Goal: Information Seeking & Learning: Learn about a topic

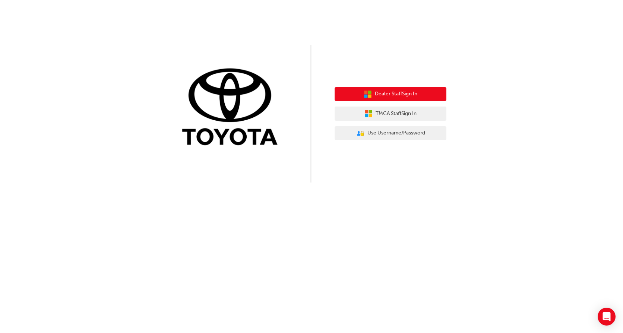
click at [415, 98] on button "Dealer Staff Sign In" at bounding box center [391, 94] width 112 height 14
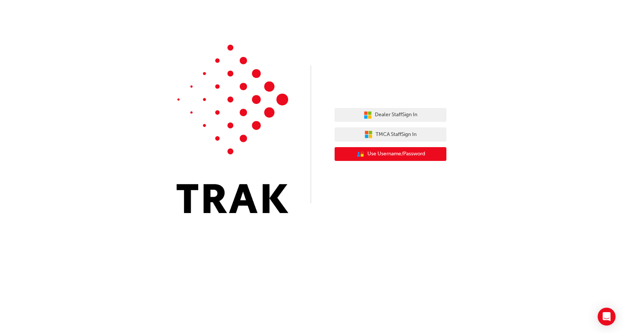
click at [368, 155] on span "Use Username/Password" at bounding box center [397, 154] width 58 height 9
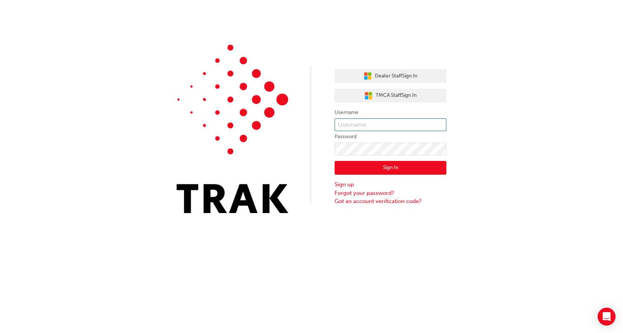
click at [416, 121] on input "text" at bounding box center [391, 125] width 112 height 13
click at [372, 75] on button "Dealer Staff Sign In" at bounding box center [391, 76] width 112 height 14
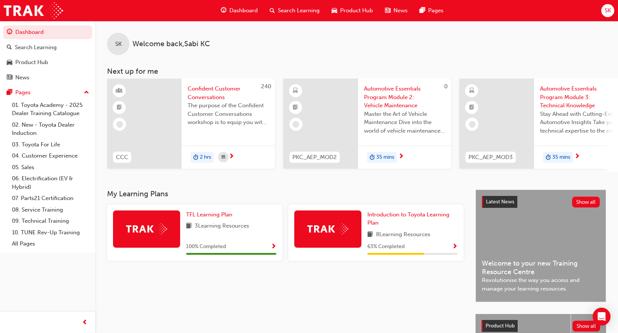
click at [289, 11] on span "Search Learning" at bounding box center [299, 10] width 42 height 9
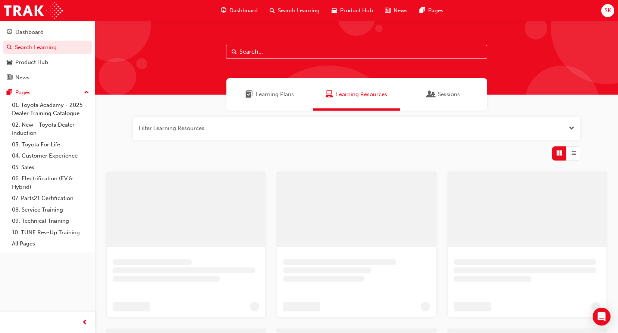
click at [286, 47] on input "text" at bounding box center [356, 52] width 261 height 14
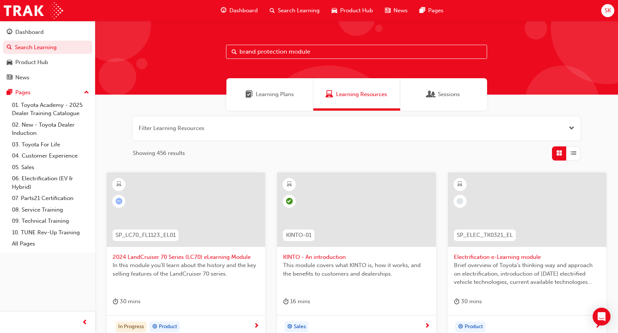
type input "brand protection module"
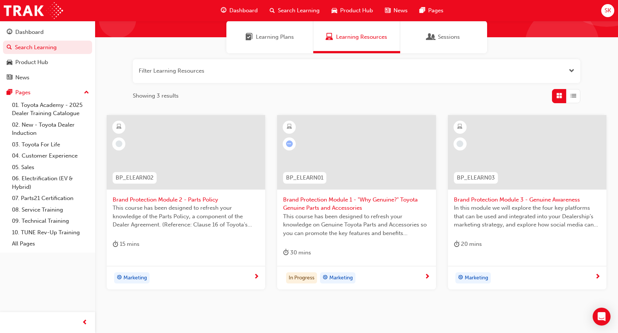
scroll to position [75, 0]
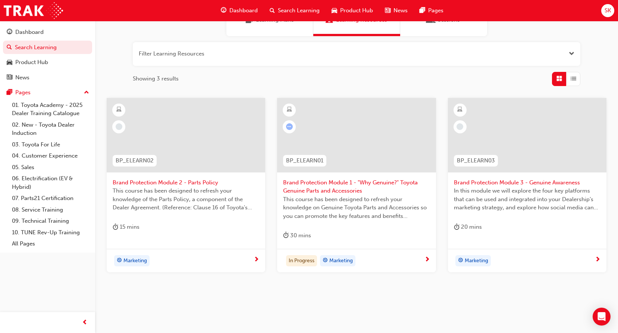
click at [365, 141] on div at bounding box center [356, 135] width 158 height 75
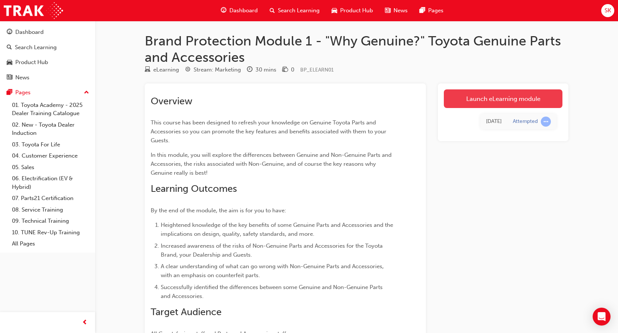
click at [504, 104] on link "Launch eLearning module" at bounding box center [503, 98] width 119 height 19
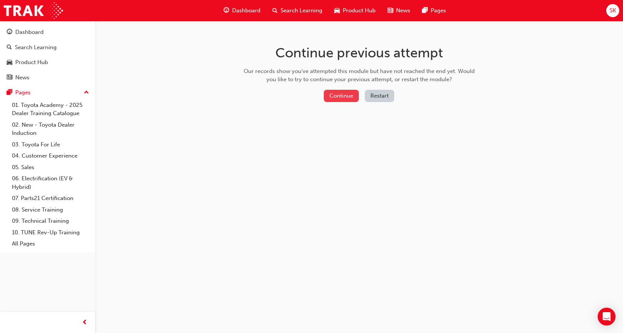
click at [333, 91] on button "Continue" at bounding box center [341, 96] width 35 height 12
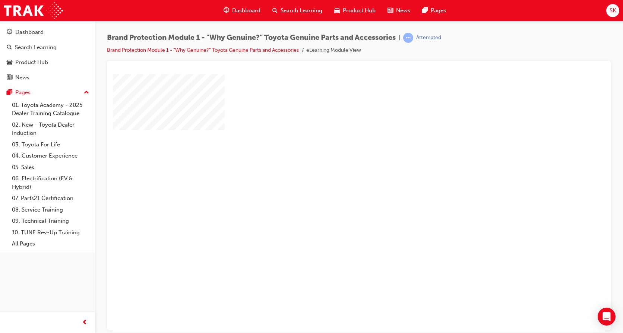
scroll to position [27, 0]
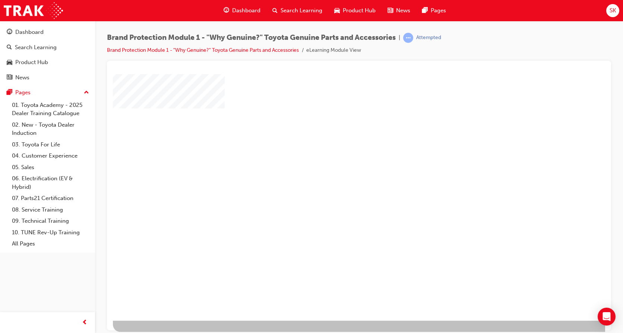
click at [338, 160] on div "play" at bounding box center [338, 160] width 0 height 0
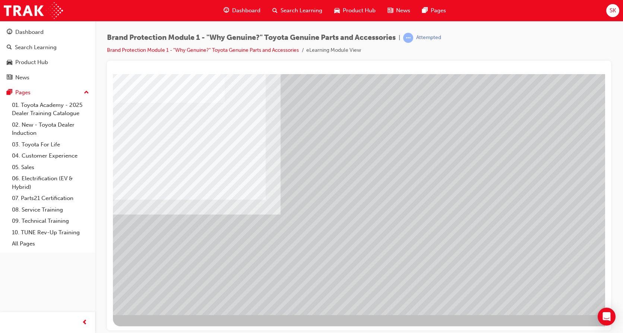
drag, startPoint x: 470, startPoint y: 220, endPoint x: 471, endPoint y: 239, distance: 19.0
drag, startPoint x: 471, startPoint y: 242, endPoint x: 469, endPoint y: 265, distance: 23.6
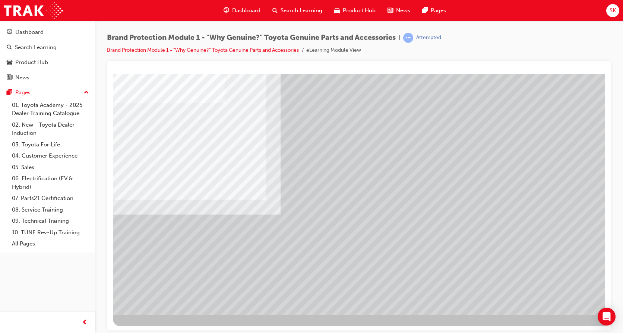
drag, startPoint x: 469, startPoint y: 265, endPoint x: 520, endPoint y: 283, distance: 53.8
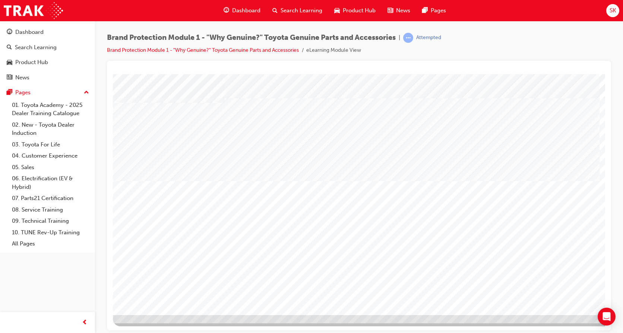
drag, startPoint x: 582, startPoint y: 293, endPoint x: 358, endPoint y: 232, distance: 232.1
click at [563, 288] on div at bounding box center [366, 181] width 507 height 268
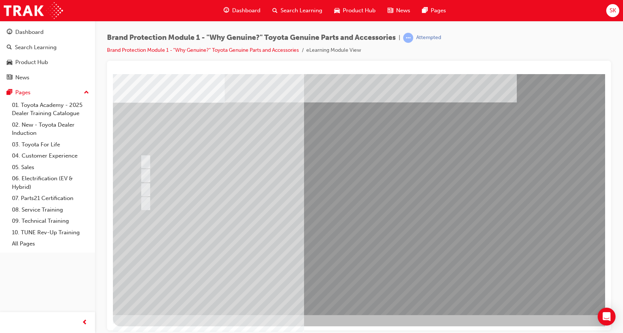
scroll to position [0, 0]
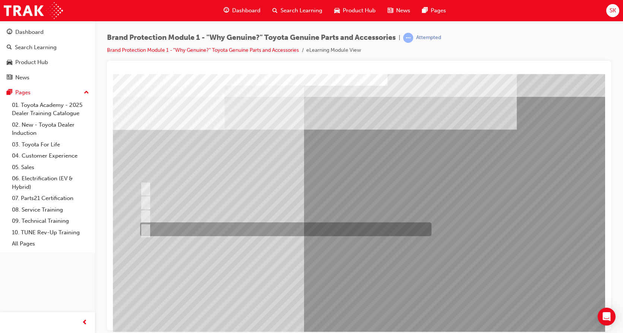
click at [149, 227] on div at bounding box center [284, 230] width 292 height 14
radio input "true"
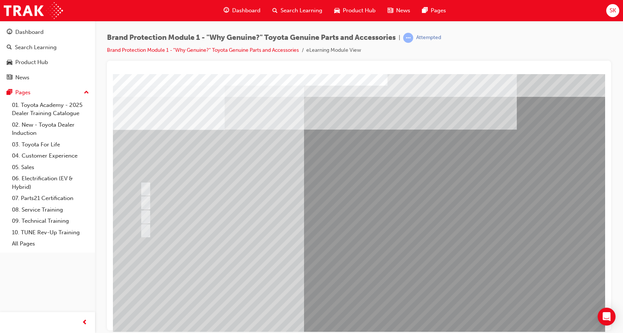
drag, startPoint x: 369, startPoint y: 293, endPoint x: 371, endPoint y: 298, distance: 5.3
click at [370, 294] on div at bounding box center [366, 208] width 507 height 268
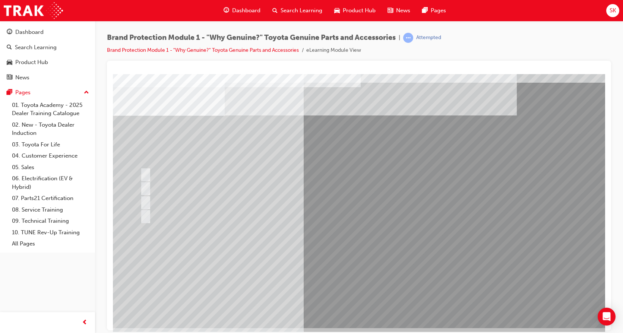
scroll to position [27, 0]
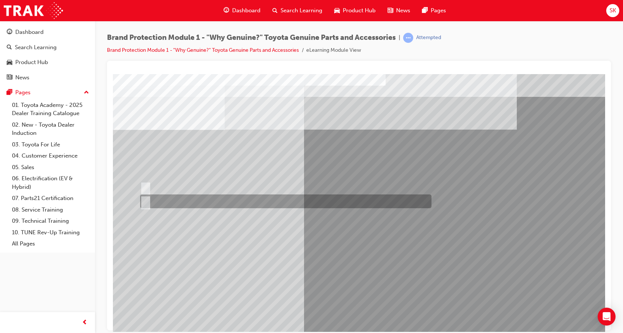
click at [150, 195] on div at bounding box center [284, 202] width 292 height 14
radio input "true"
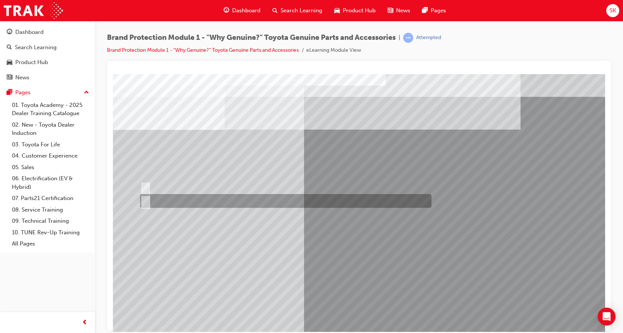
click at [163, 202] on div at bounding box center [284, 201] width 292 height 14
radio input "true"
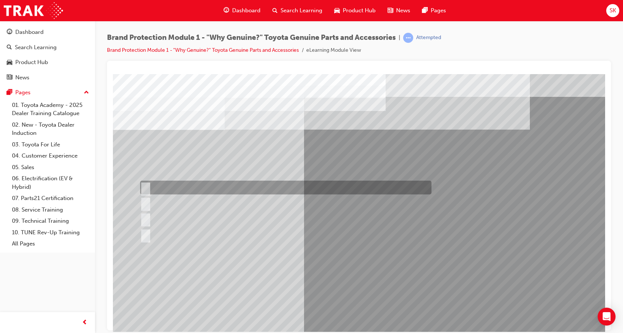
click at [146, 185] on input "Durable, heat-resistant, and non-stick." at bounding box center [144, 188] width 8 height 8
radio input "true"
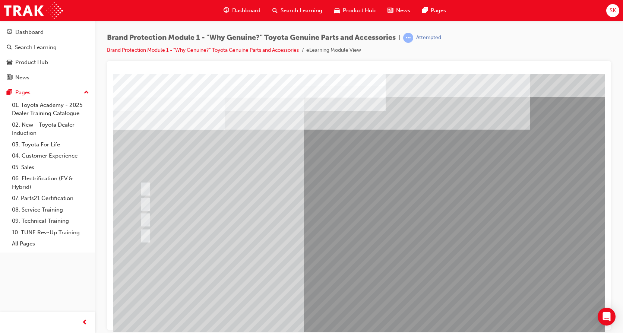
drag, startPoint x: 465, startPoint y: 263, endPoint x: 459, endPoint y: 270, distance: 9.3
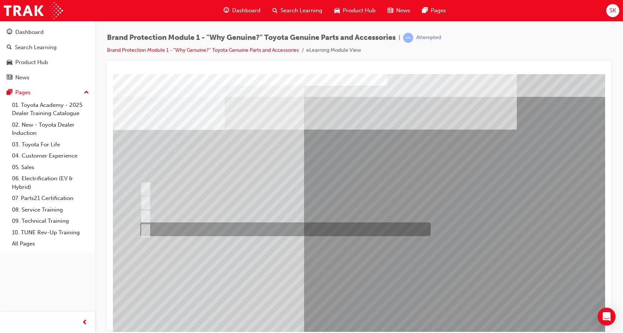
click at [150, 227] on div at bounding box center [283, 230] width 291 height 14
radio input "true"
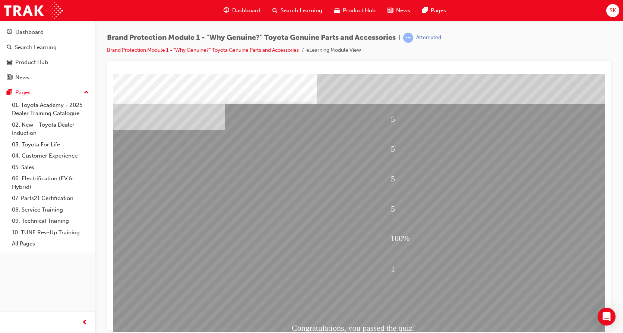
click at [408, 276] on div "1" at bounding box center [493, 269] width 204 height 28
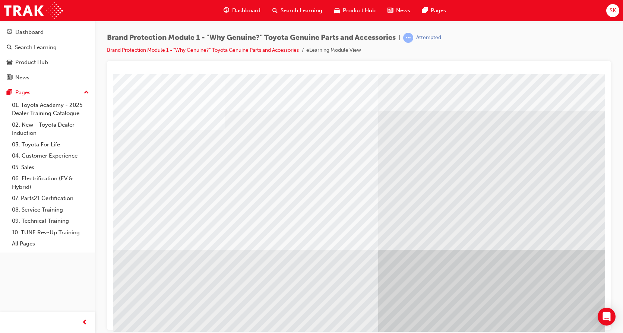
scroll to position [27, 0]
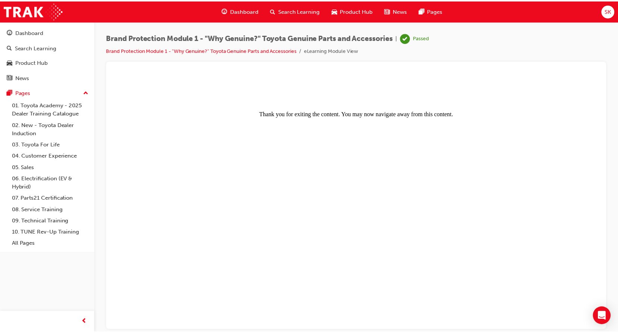
scroll to position [0, 0]
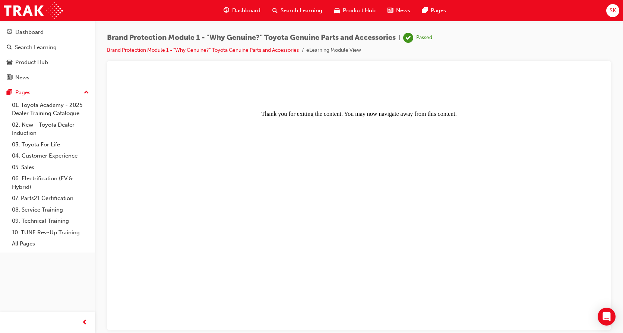
click at [282, 8] on span "Search Learning" at bounding box center [302, 10] width 42 height 9
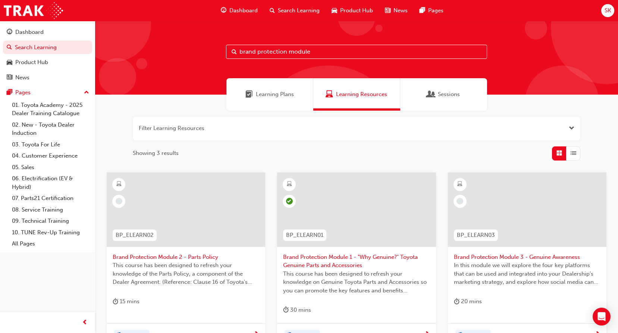
click at [296, 53] on input "brand protection module" at bounding box center [356, 52] width 261 height 14
click at [334, 55] on input "brand protection module" at bounding box center [356, 52] width 261 height 14
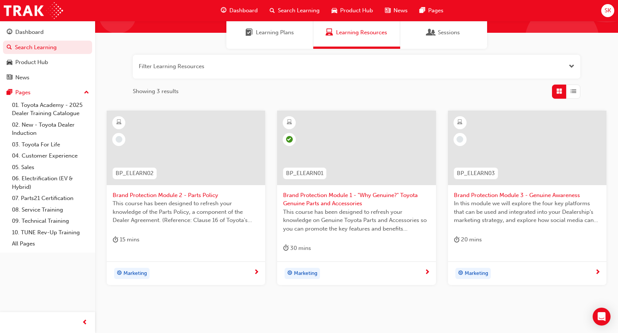
scroll to position [49, 0]
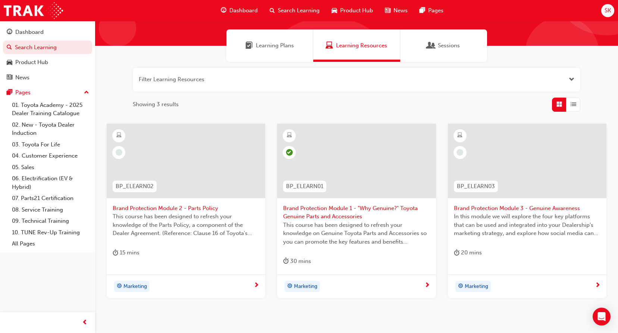
click at [189, 147] on div at bounding box center [186, 161] width 158 height 75
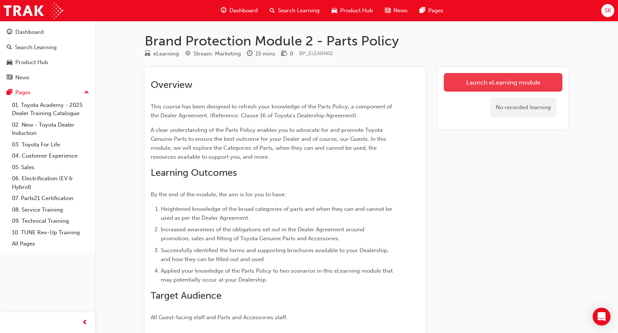
click at [527, 82] on link "Launch eLearning module" at bounding box center [503, 82] width 119 height 19
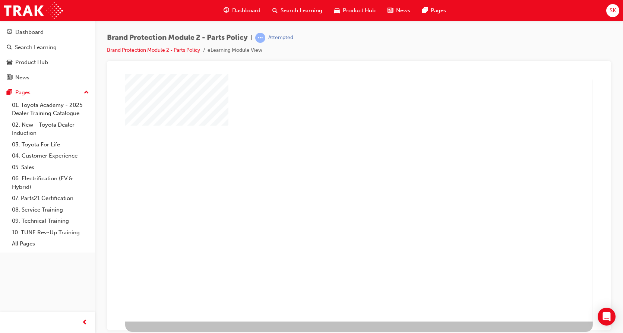
click at [339, 178] on div "play" at bounding box center [339, 178] width 0 height 0
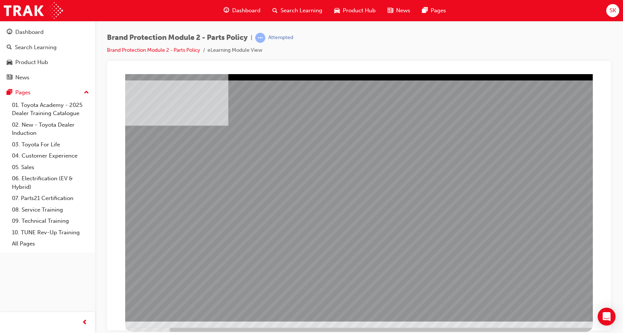
drag, startPoint x: 197, startPoint y: 138, endPoint x: 180, endPoint y: 172, distance: 37.0
drag, startPoint x: 547, startPoint y: 304, endPoint x: 543, endPoint y: 306, distance: 4.2
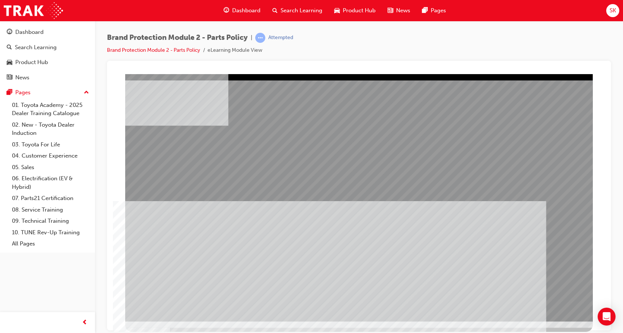
click at [550, 50] on div "Brand Protection Module 2 - Parts Policy | Attempted Brand Protection Module 2 …" at bounding box center [359, 47] width 504 height 28
